Goal: Task Accomplishment & Management: Manage account settings

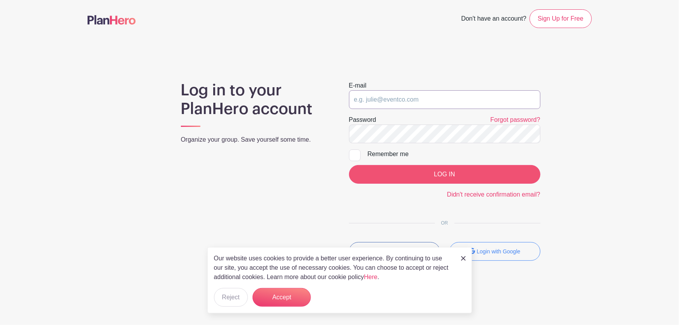
type input "adam@fultongrace.com"
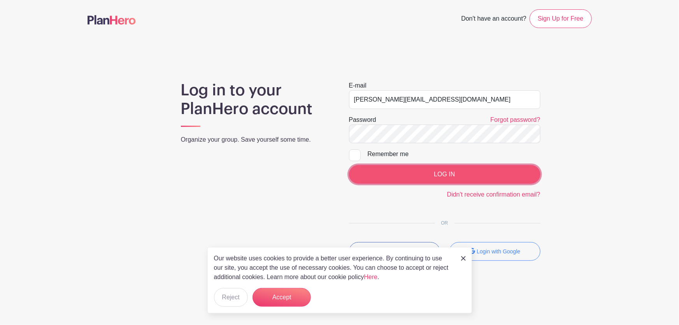
click at [416, 175] on input "LOG IN" at bounding box center [444, 174] width 191 height 19
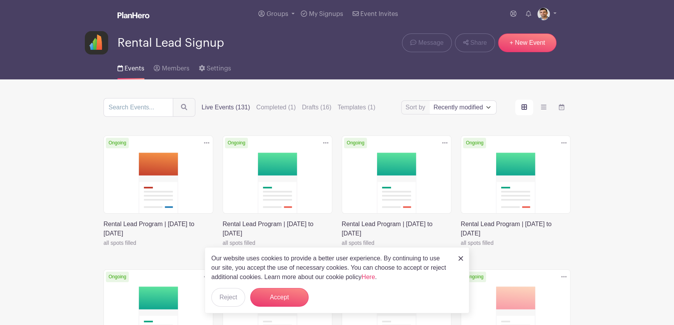
click at [206, 142] on icon at bounding box center [206, 143] width 5 height 6
click at [202, 160] on link "Duplicate" at bounding box center [181, 160] width 61 height 12
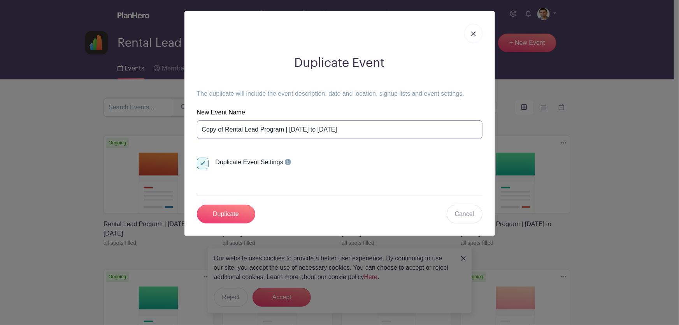
click at [431, 133] on input "Copy of Rental Lead Program | Monday September 29th to Sunday October 5th" at bounding box center [340, 129] width 286 height 19
paste input "Rental Lead Program | Monday October 6th to Sunday October 12th 🎃"
type input "Rental Lead Program | [DATE] to [DATE]"
click at [234, 208] on input "Duplicate" at bounding box center [226, 214] width 58 height 19
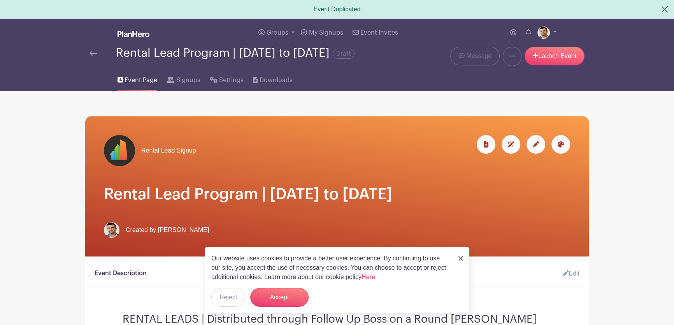
click at [460, 259] on img at bounding box center [460, 258] width 5 height 5
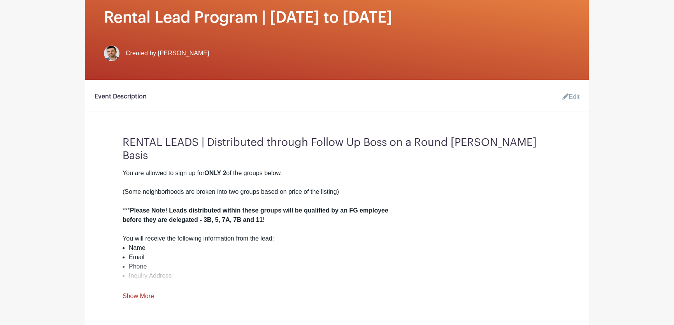
scroll to position [35, 0]
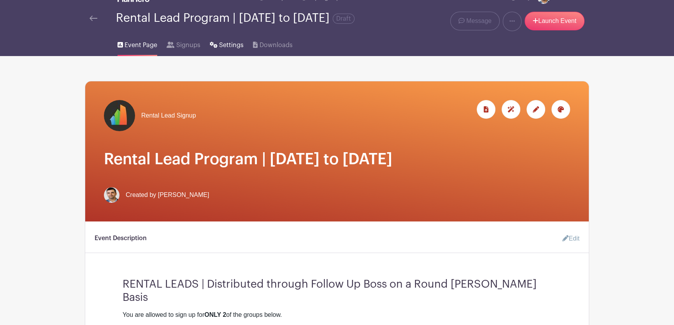
click at [222, 50] on span "Settings" at bounding box center [231, 44] width 25 height 9
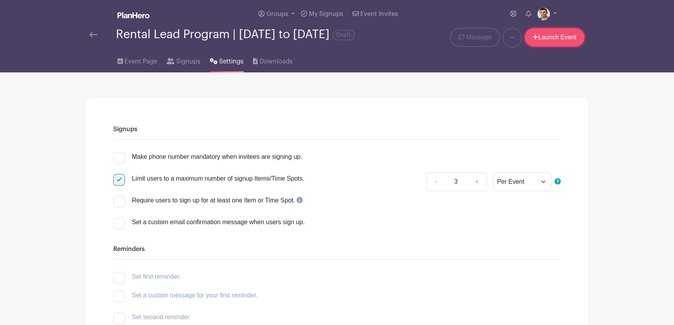
click at [550, 41] on link "Launch Event" at bounding box center [555, 37] width 60 height 19
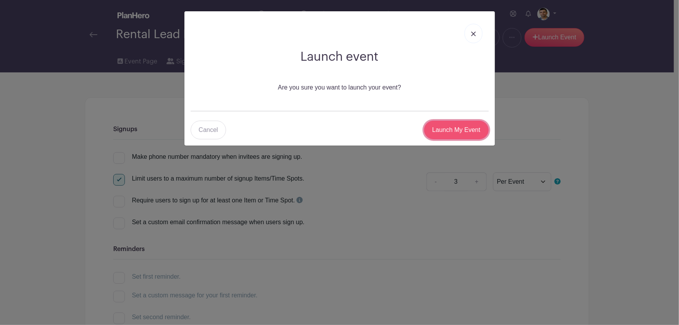
click at [460, 134] on input "Launch My Event" at bounding box center [456, 130] width 65 height 19
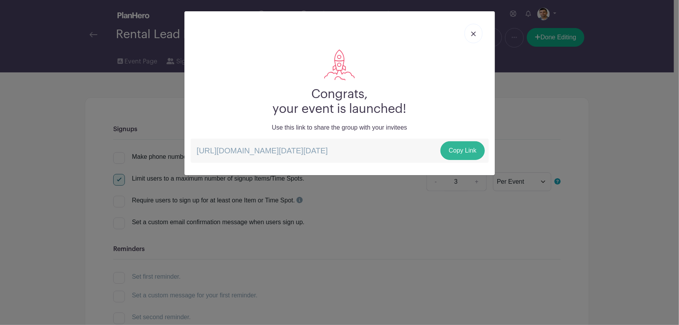
click at [463, 161] on p "https://schedule.planhero.com/events/7e85bce75/rental-lead-program-monday-octob…" at bounding box center [340, 151] width 298 height 24
click at [462, 154] on link "Copy Link" at bounding box center [463, 150] width 44 height 19
click at [470, 35] on link at bounding box center [474, 33] width 18 height 19
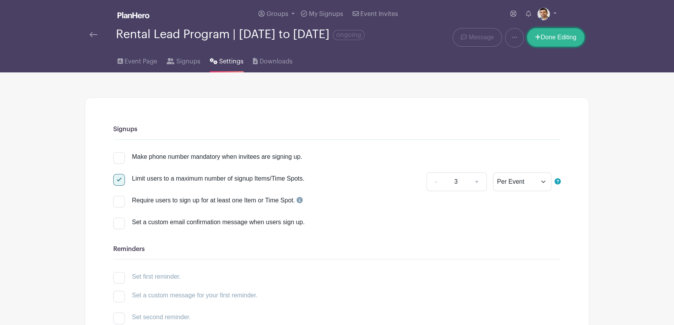
click at [550, 42] on link "Done Editing" at bounding box center [556, 37] width 58 height 19
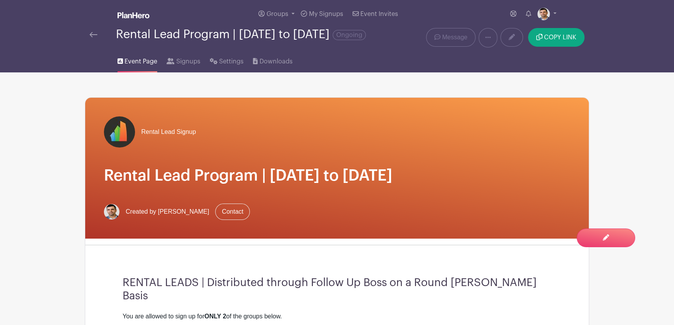
click at [126, 16] on img at bounding box center [134, 15] width 32 height 6
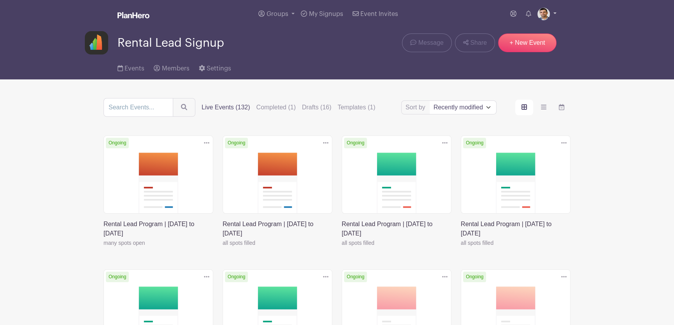
click at [550, 14] on link at bounding box center [546, 14] width 19 height 12
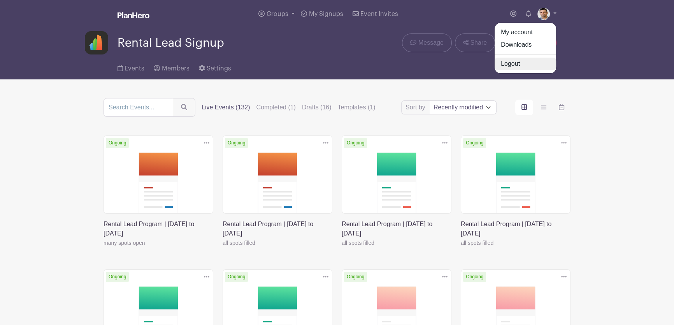
click at [527, 64] on link "Logout" at bounding box center [525, 64] width 61 height 12
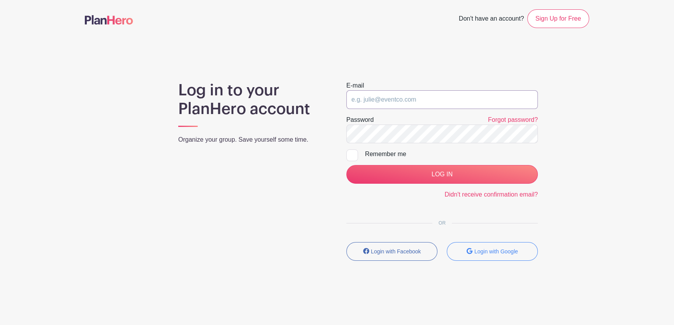
type input "adam@fultongrace.com"
